Goal: Task Accomplishment & Management: Use online tool/utility

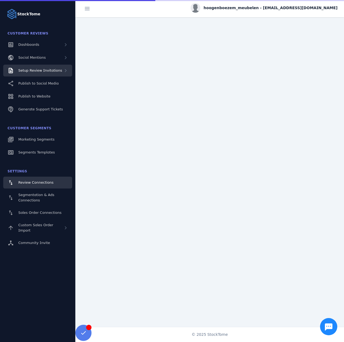
click at [41, 72] on span "Setup Review Invitations" at bounding box center [40, 70] width 44 height 4
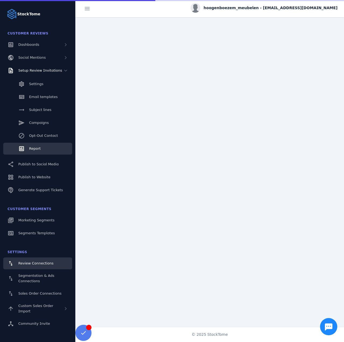
click at [42, 150] on link "Report" at bounding box center [37, 149] width 69 height 12
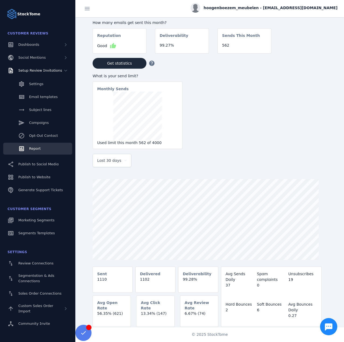
click at [118, 156] on div "Last 30 days" at bounding box center [112, 160] width 30 height 13
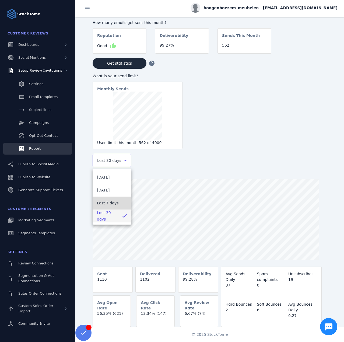
click at [104, 201] on span "Last 7 days" at bounding box center [108, 203] width 22 height 6
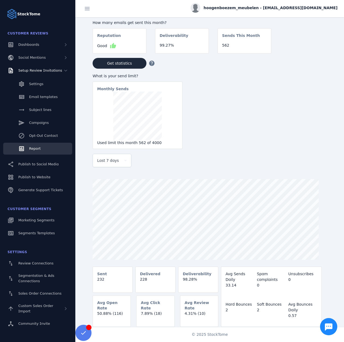
click at [268, 8] on span "hoogenboezem_meubelen - [EMAIL_ADDRESS][DOMAIN_NAME]" at bounding box center [270, 8] width 134 height 6
click at [304, 54] on icon at bounding box center [306, 52] width 6 height 6
